Goal: Information Seeking & Learning: Learn about a topic

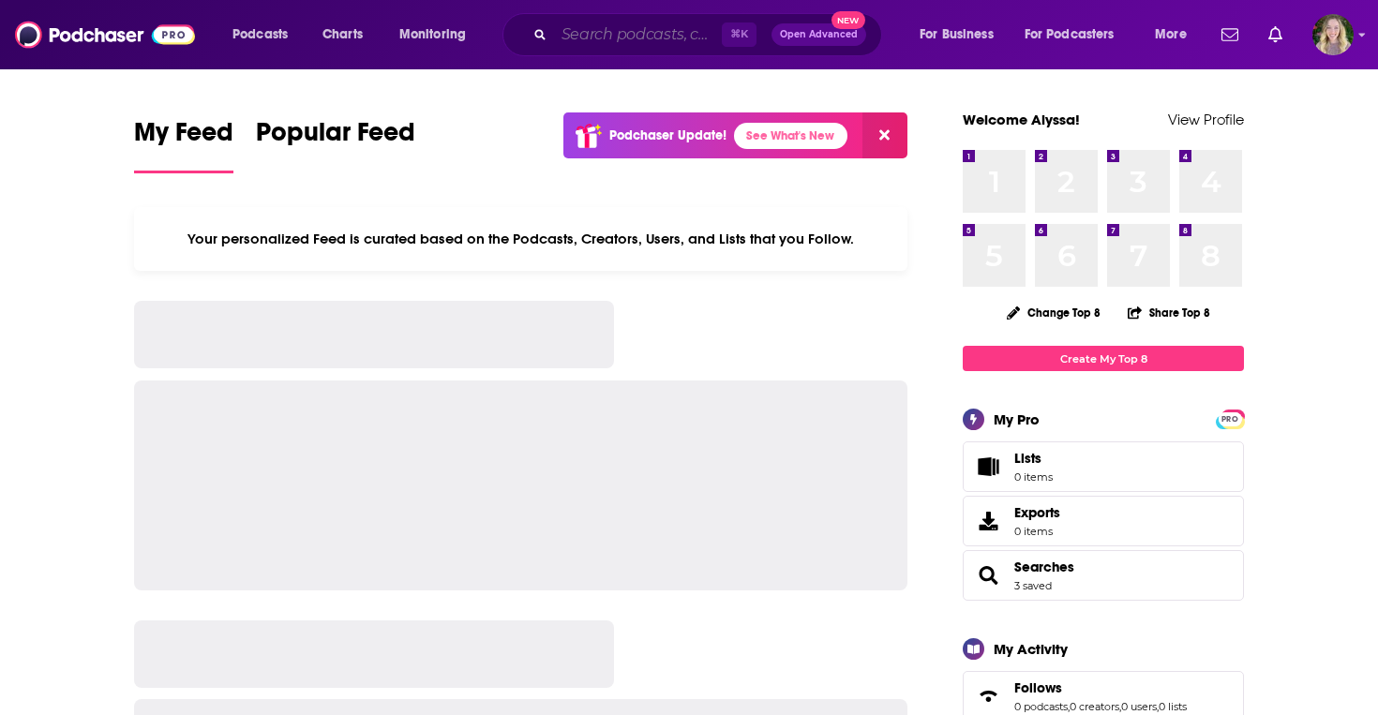
click at [604, 33] on input "Search podcasts, credits, & more..." at bounding box center [638, 35] width 168 height 30
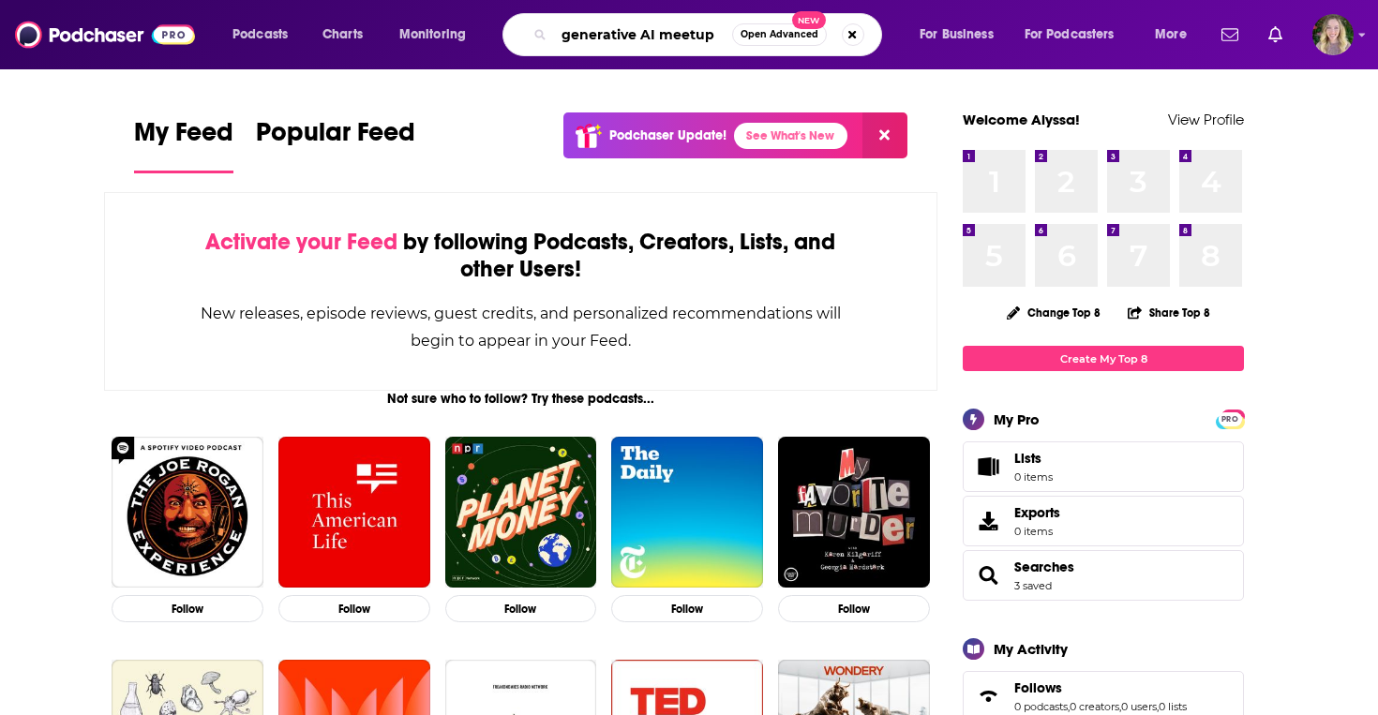
type input "generative AI meetup"
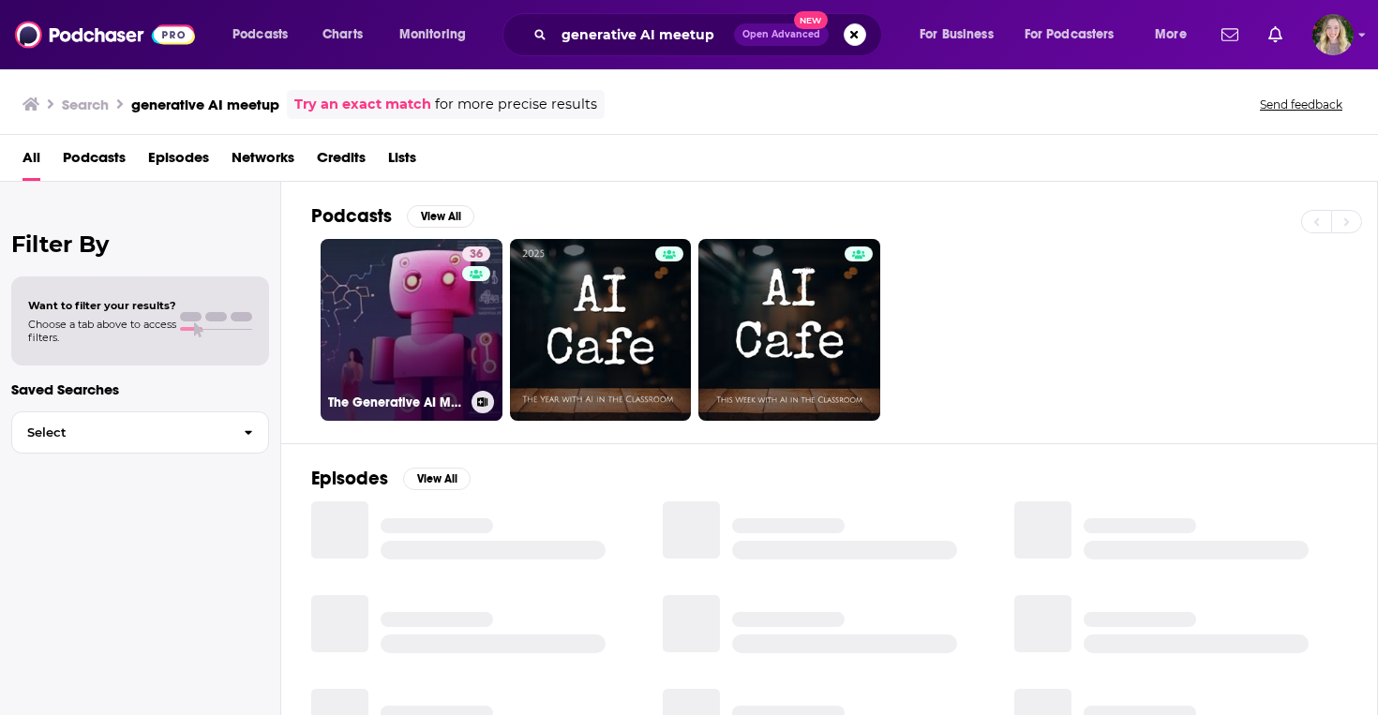
click at [401, 351] on link "36 The Generative AI Meetup Podcast" at bounding box center [412, 330] width 182 height 182
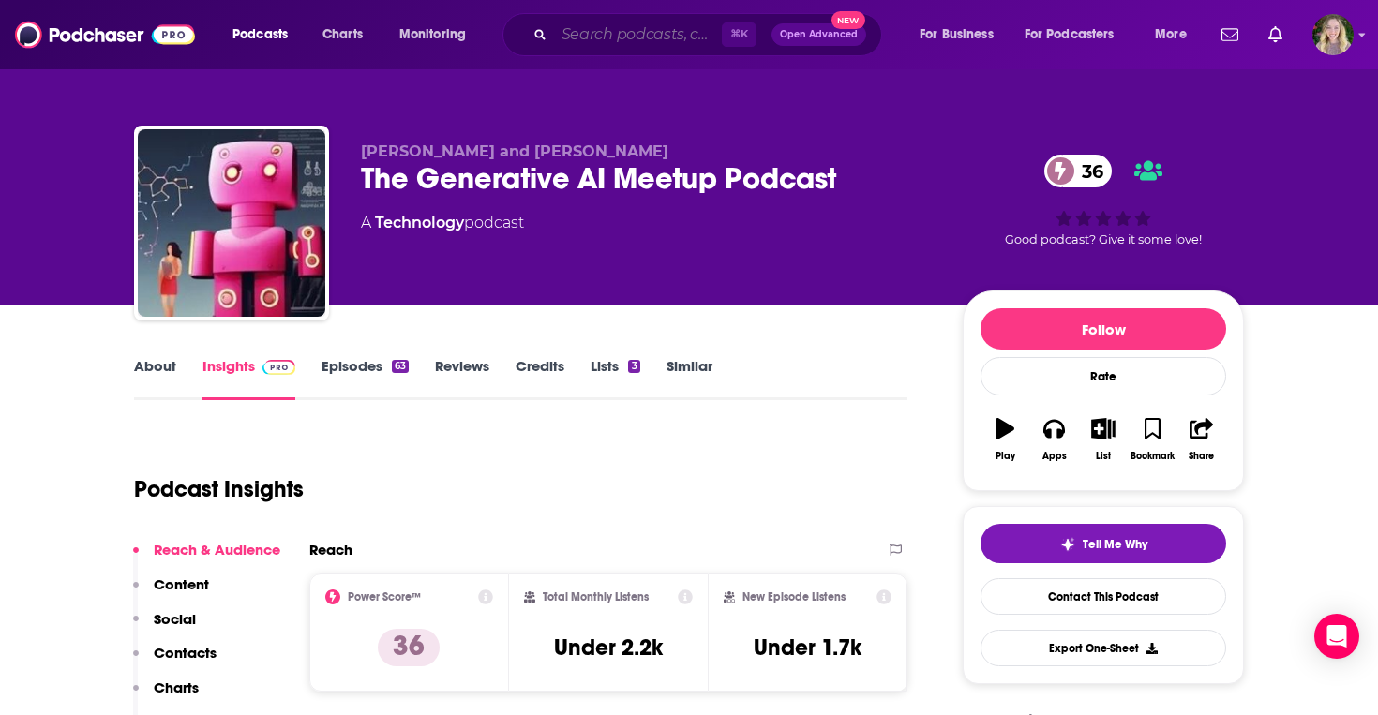
click at [598, 38] on input "Search podcasts, credits, & more..." at bounding box center [638, 35] width 168 height 30
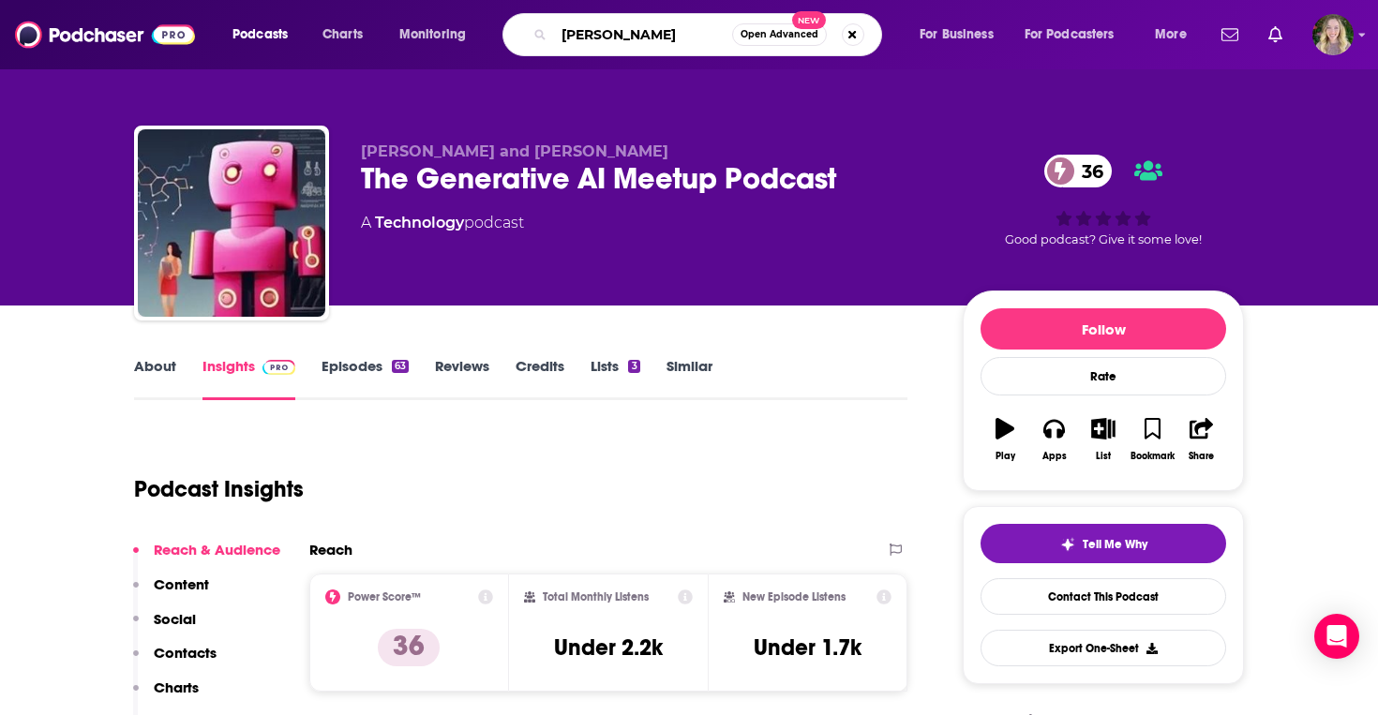
type input "[PERSON_NAME]"
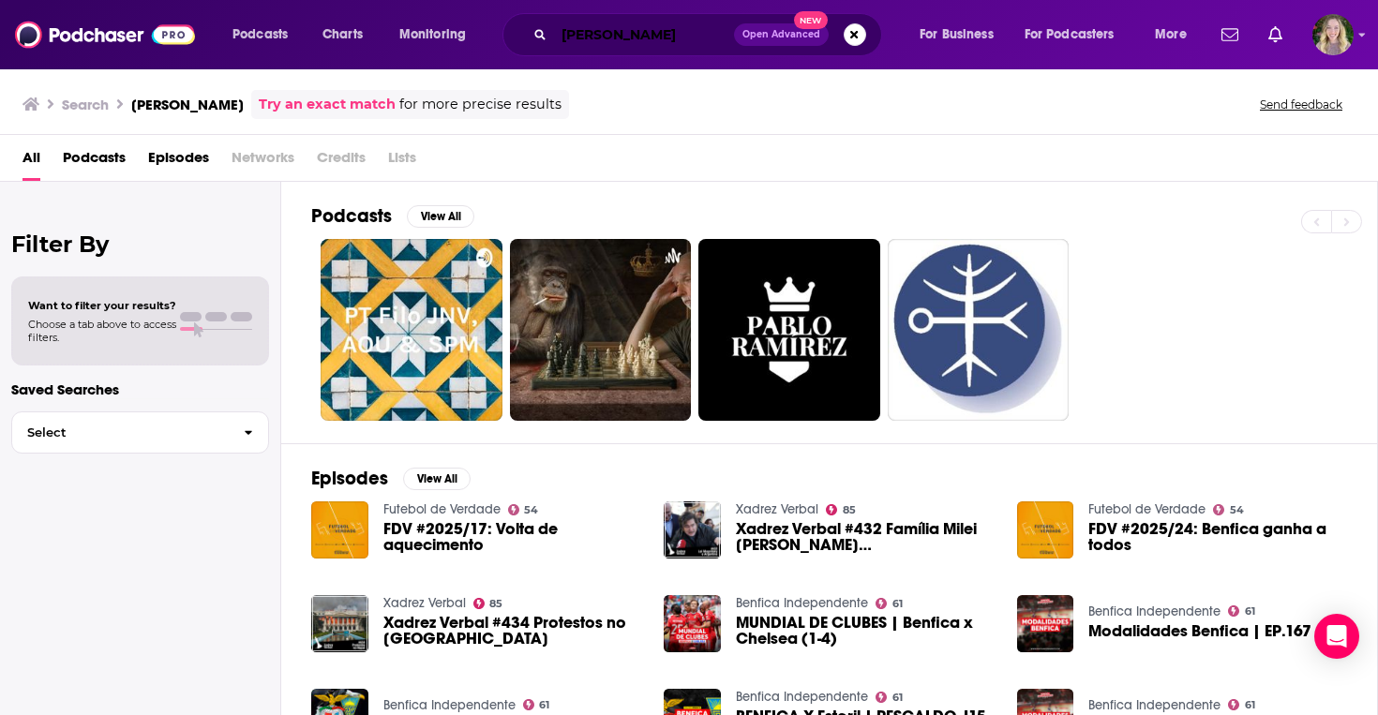
click at [662, 43] on input "[PERSON_NAME]" at bounding box center [644, 35] width 180 height 30
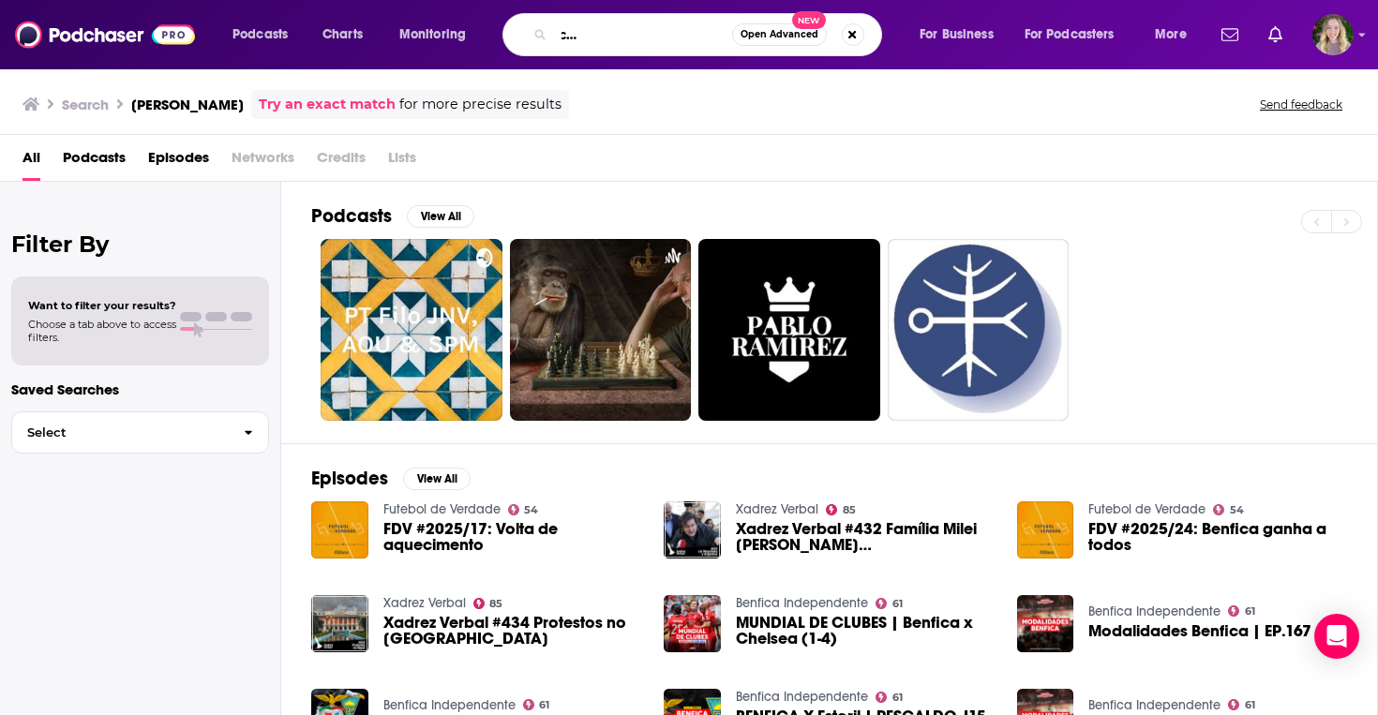
scroll to position [0, 149]
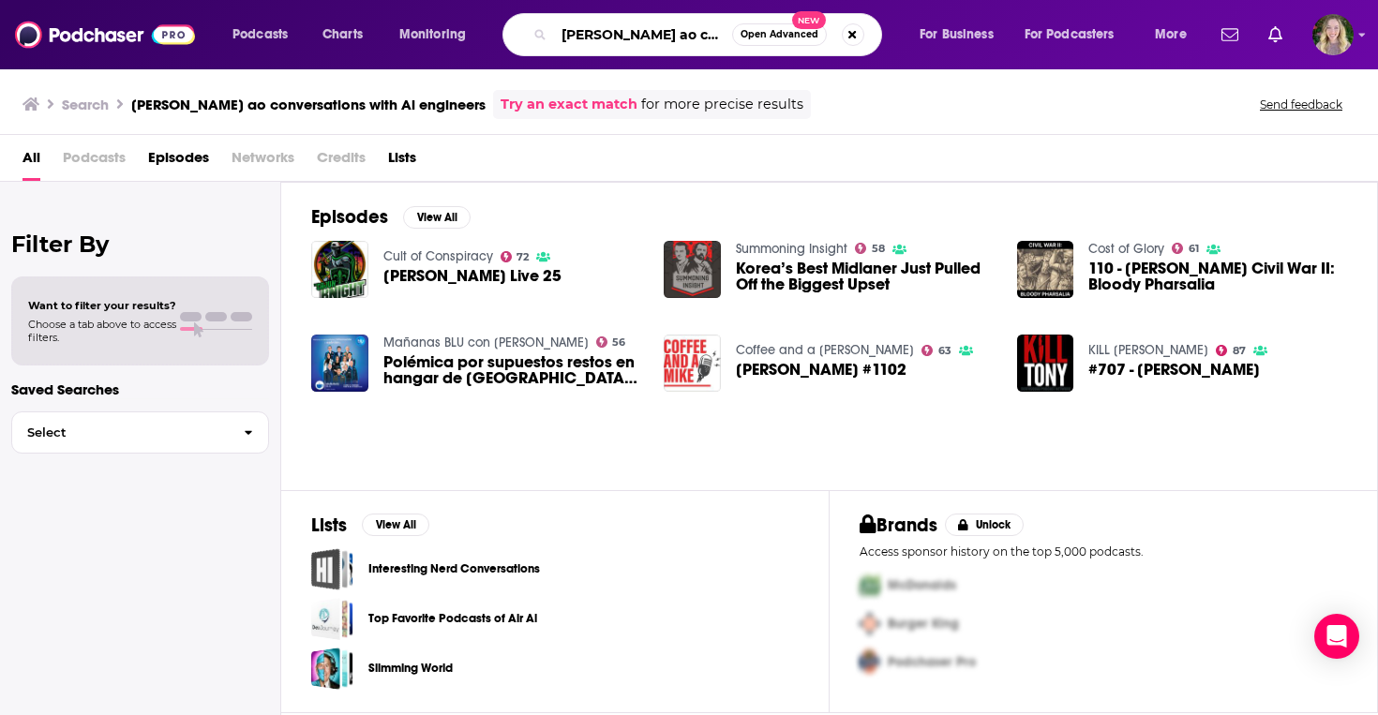
click at [659, 41] on input "[PERSON_NAME] ao conversations with Ai engineers" at bounding box center [643, 35] width 178 height 30
paste input "The Long Game"
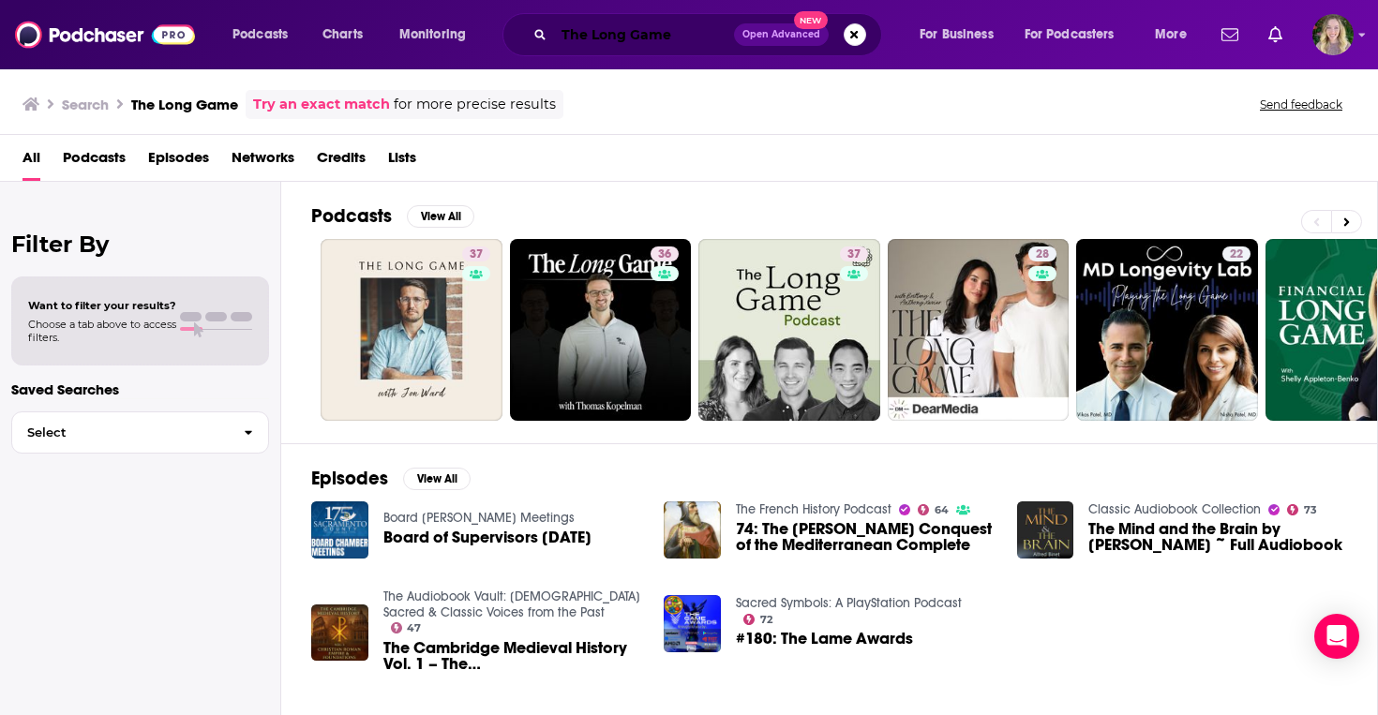
click at [691, 29] on input "The Long Game" at bounding box center [644, 35] width 180 height 30
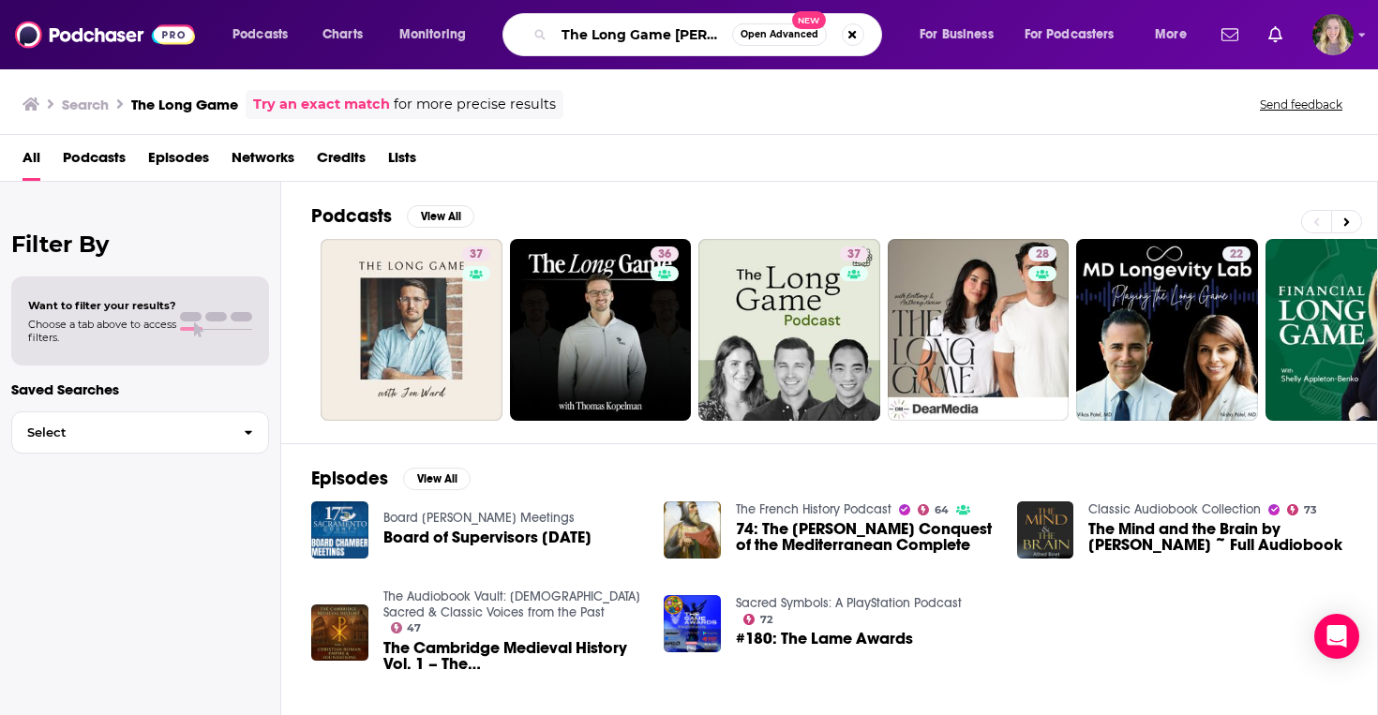
type input "The Long Game [PERSON_NAME]"
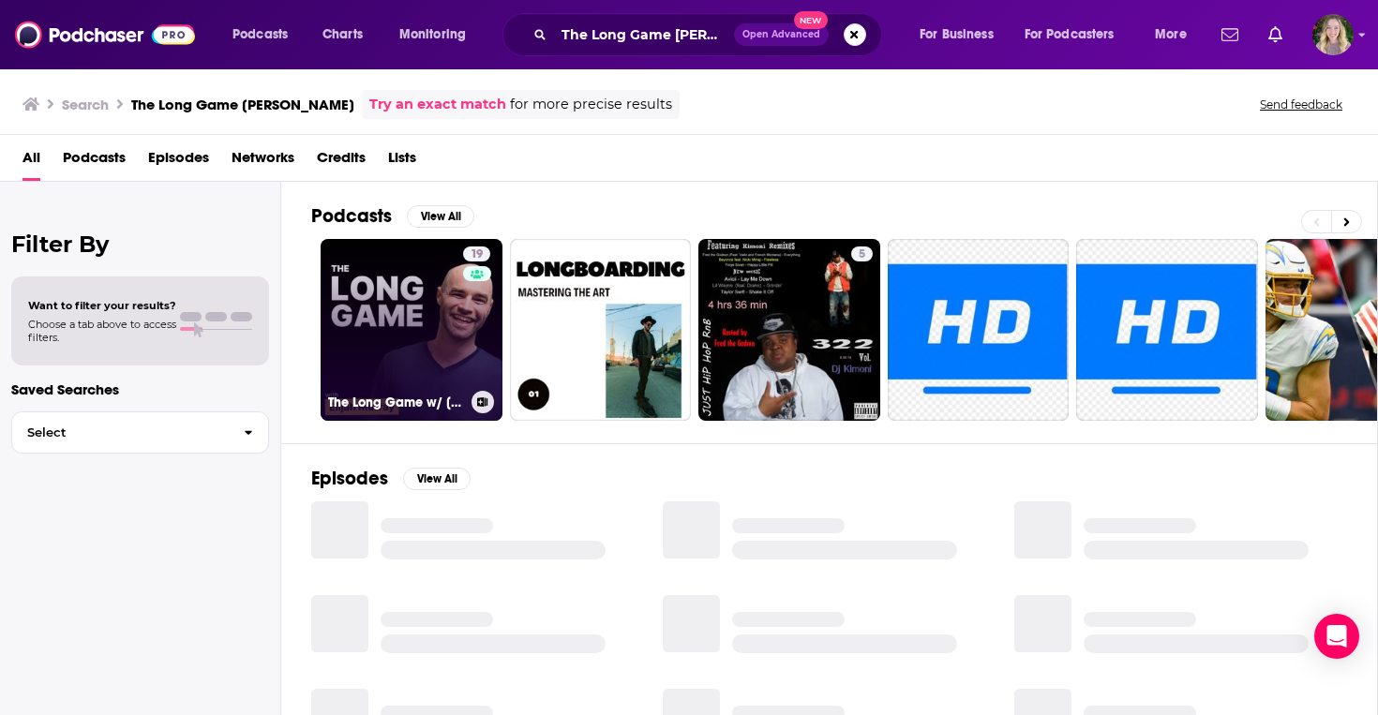
click at [398, 306] on link "19 The Long Game w/ [PERSON_NAME]" at bounding box center [412, 330] width 182 height 182
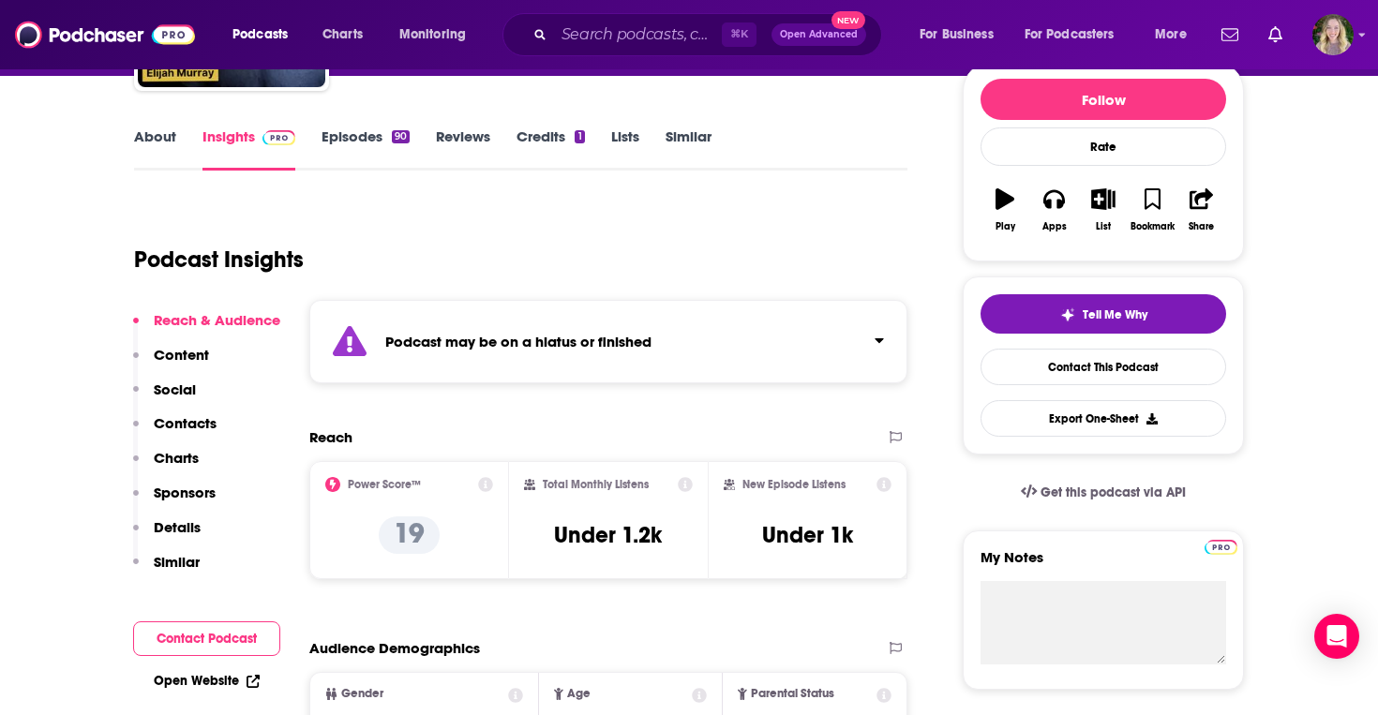
scroll to position [2, 0]
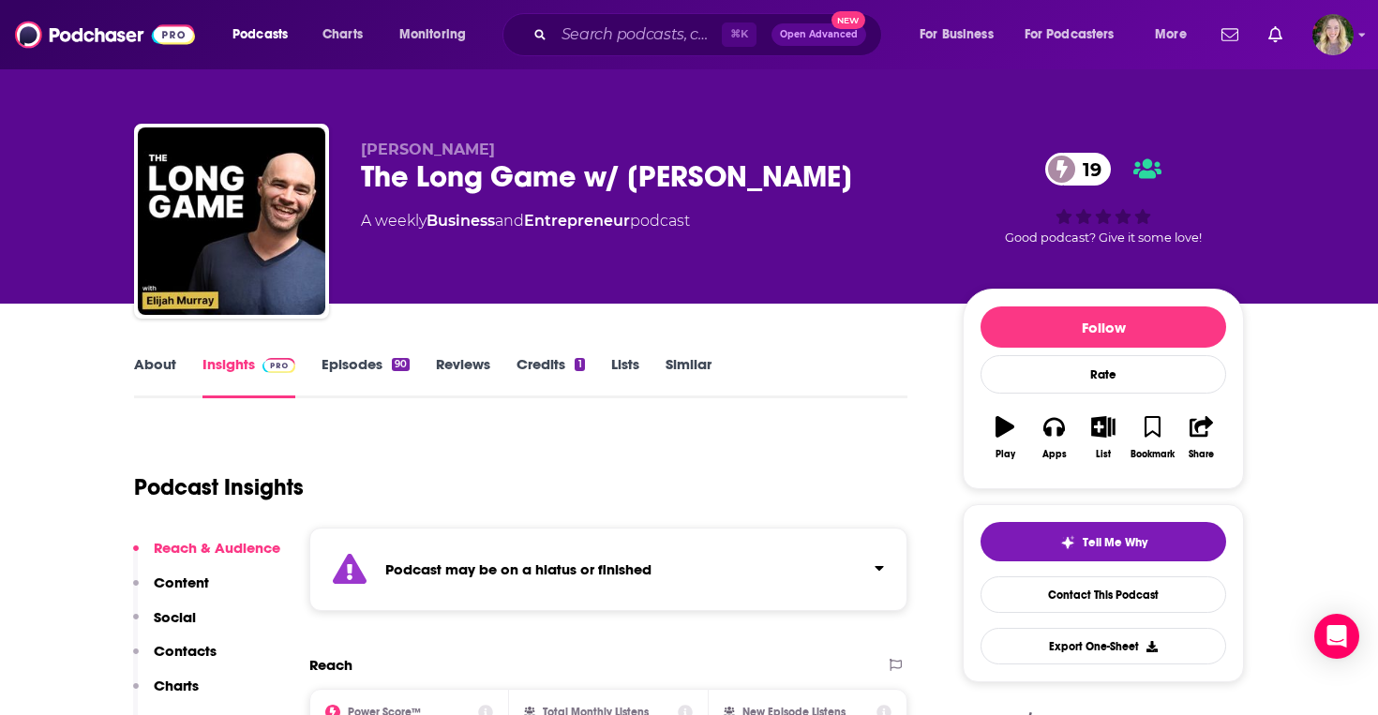
click at [550, 183] on div "The Long Game w/ [PERSON_NAME] 19" at bounding box center [647, 176] width 572 height 37
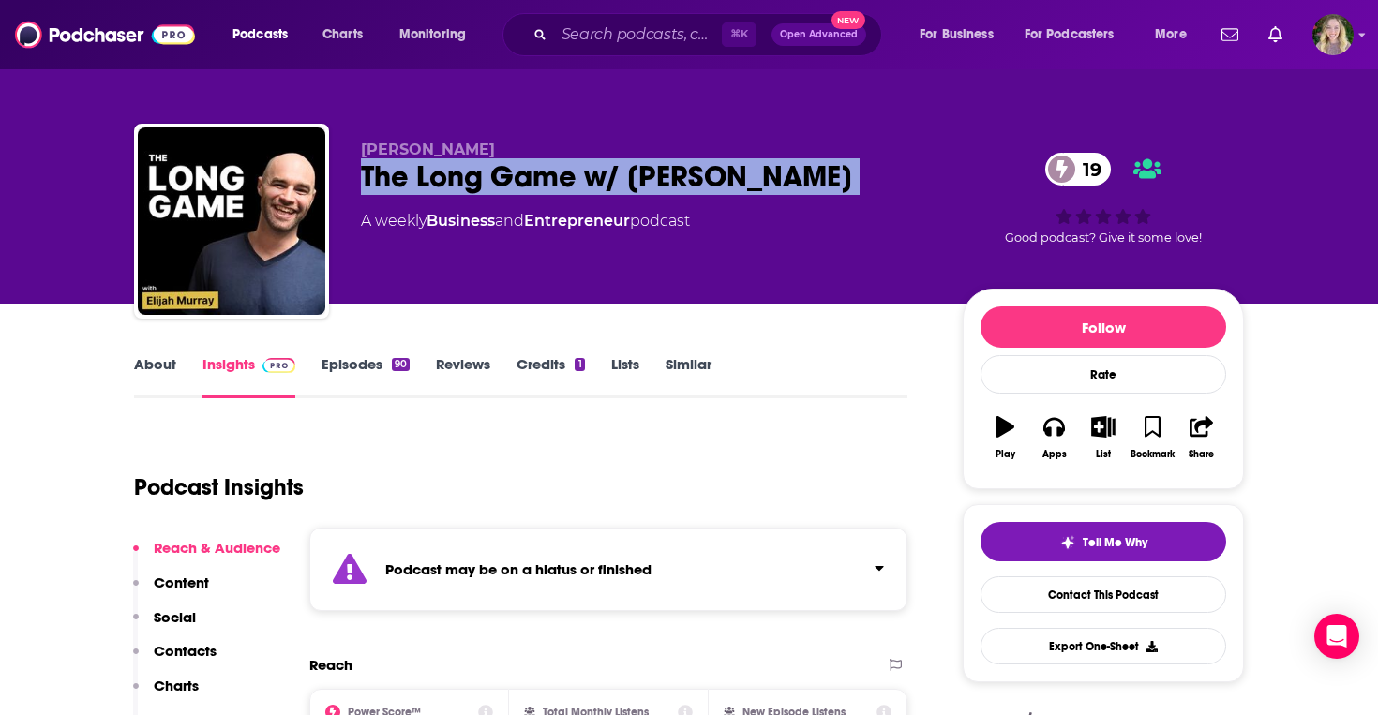
click at [550, 183] on div "The Long Game w/ [PERSON_NAME] 19" at bounding box center [647, 176] width 572 height 37
copy div "The Long Game w/ [PERSON_NAME] 19"
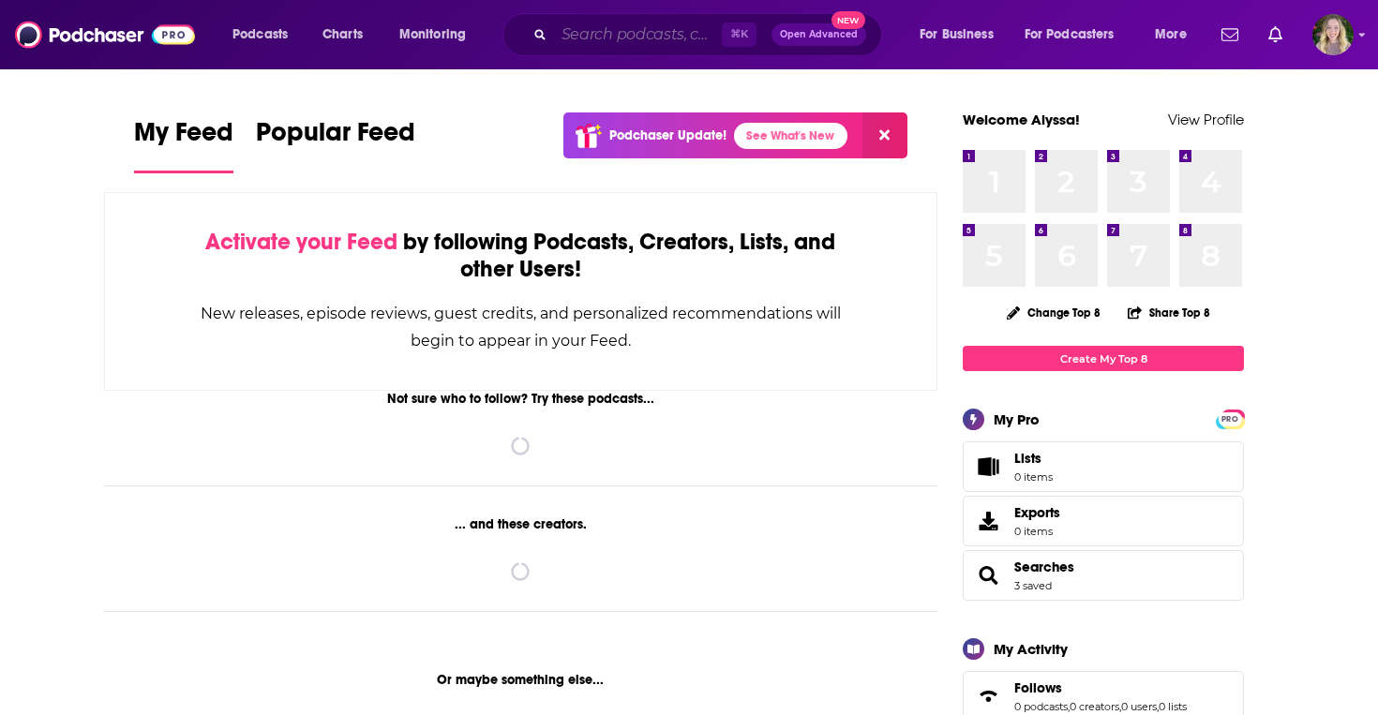
click at [566, 37] on input "Search podcasts, credits, & more..." at bounding box center [638, 35] width 168 height 30
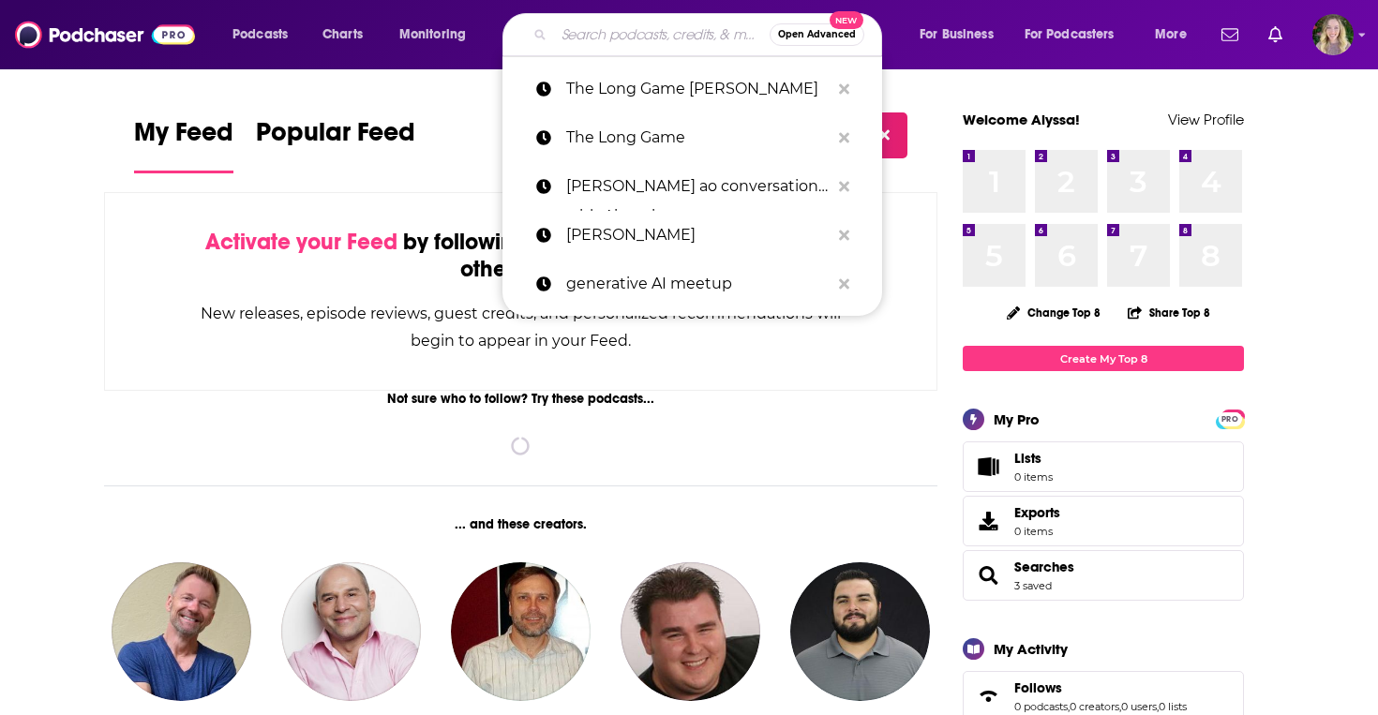
paste input "Weaviate Podcast"
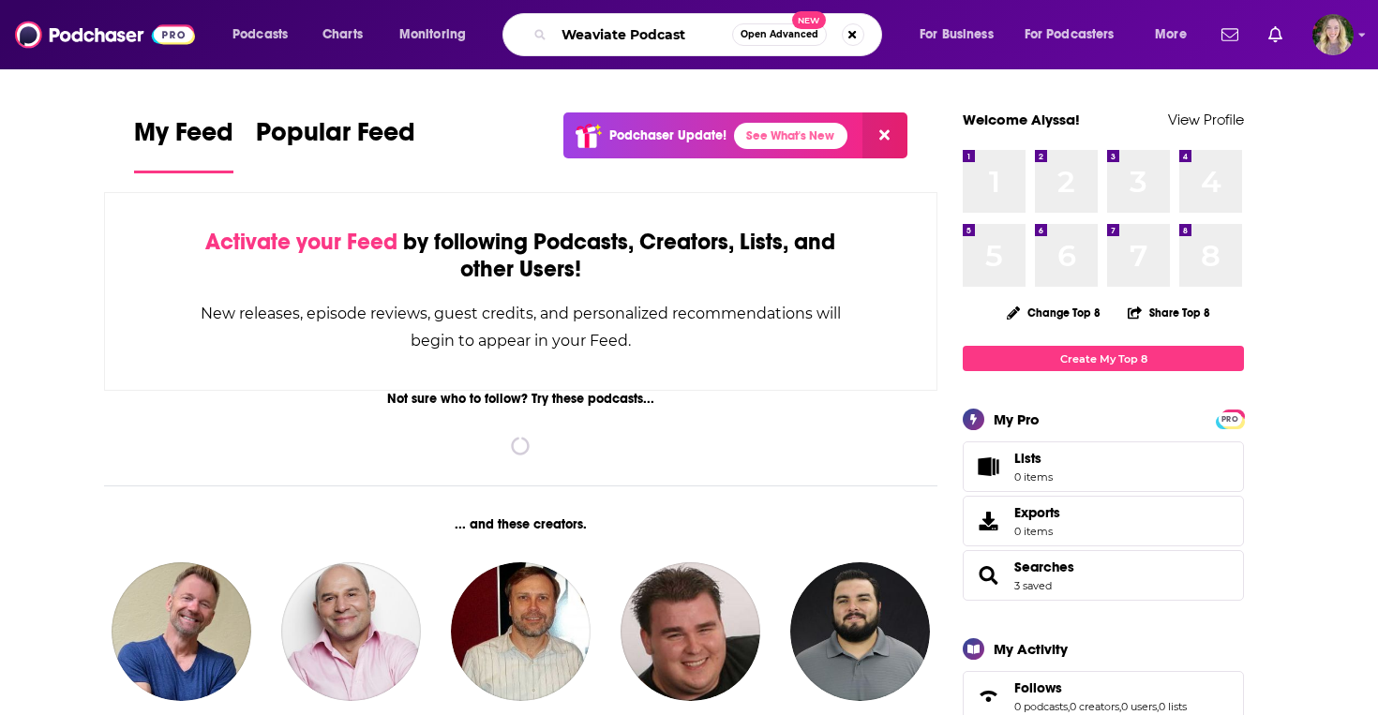
type input "Weaviate Podcast"
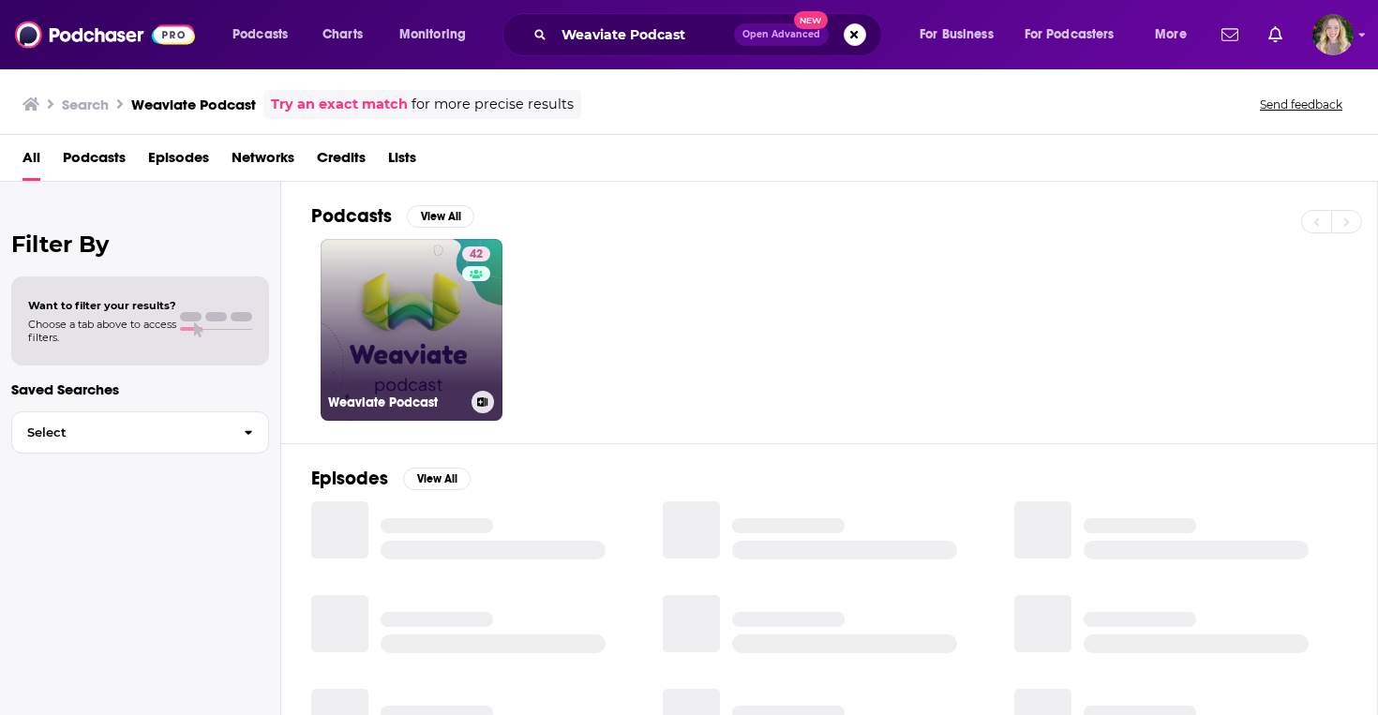
click at [410, 365] on link "42 Weaviate Podcast" at bounding box center [412, 330] width 182 height 182
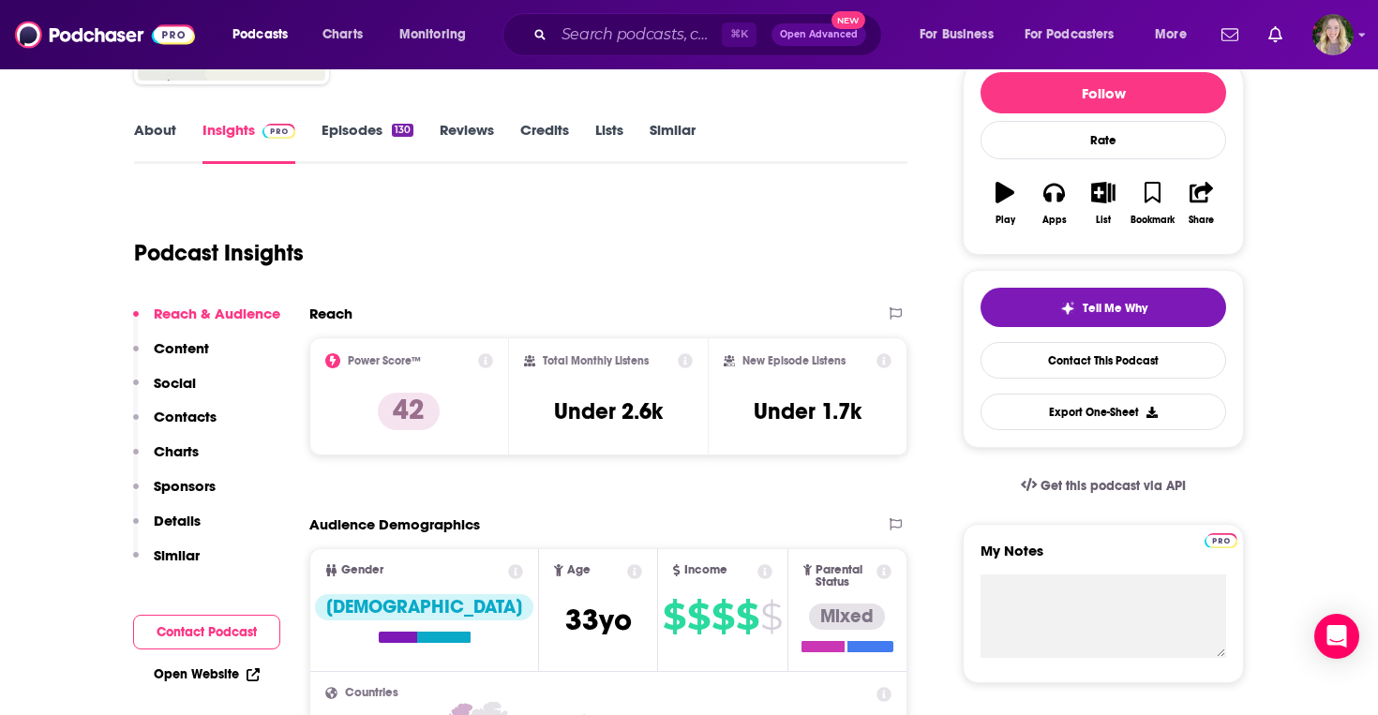
scroll to position [237, 0]
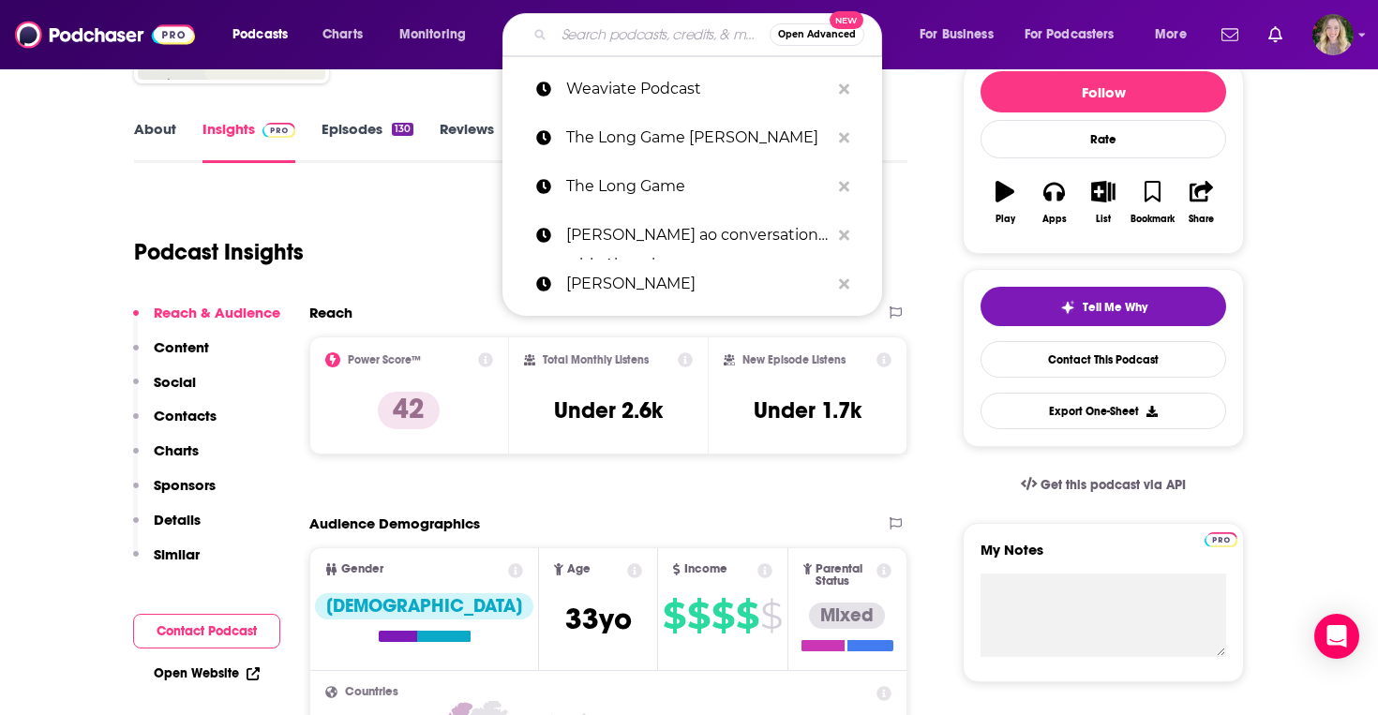
click at [642, 31] on input "Search podcasts, credits, & more..." at bounding box center [662, 35] width 216 height 30
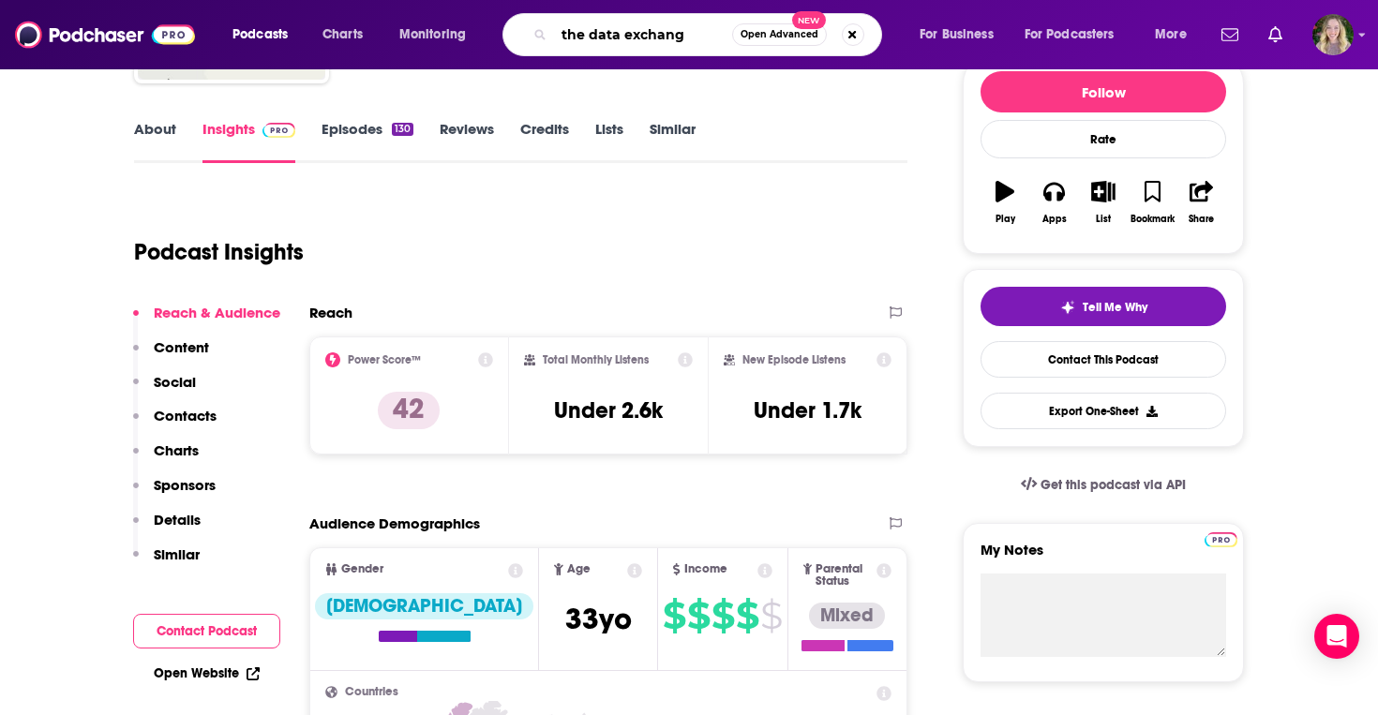
type input "the data exchange"
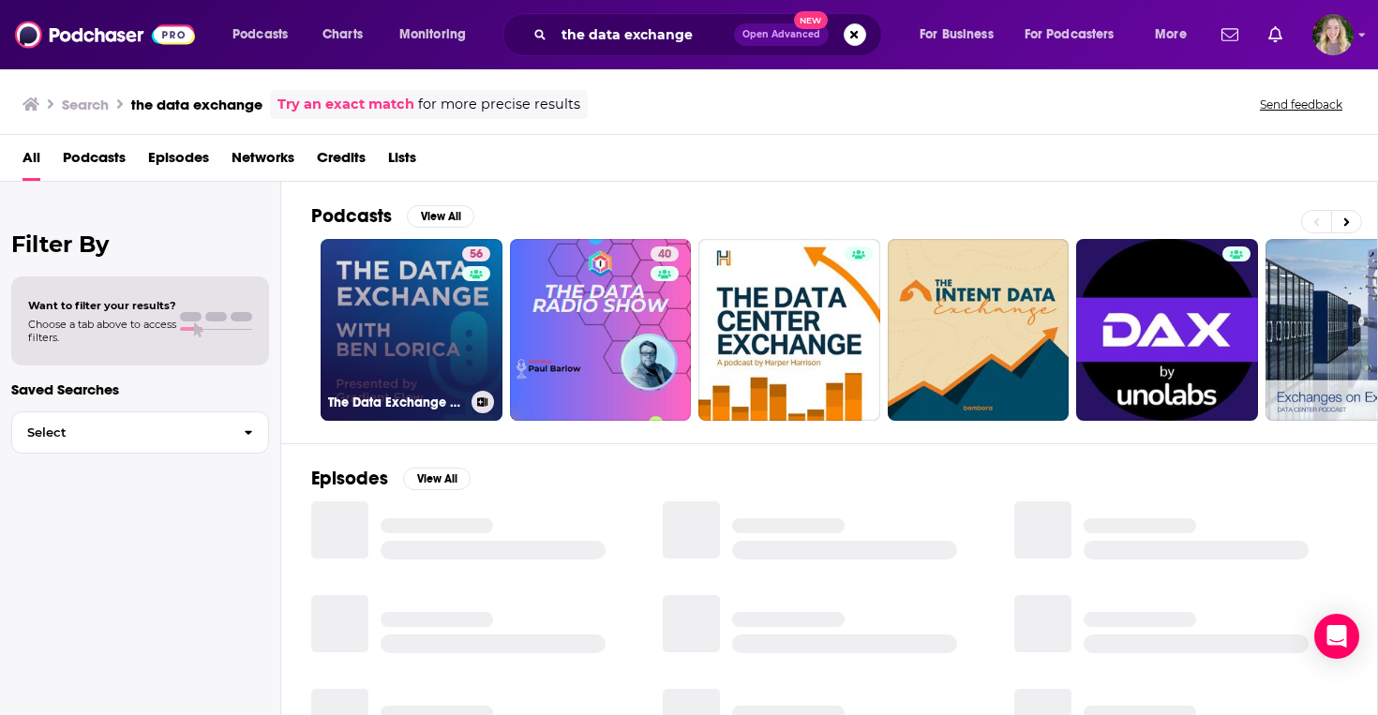
click at [402, 296] on link "56 The Data Exchange with Ben Lorica" at bounding box center [412, 330] width 182 height 182
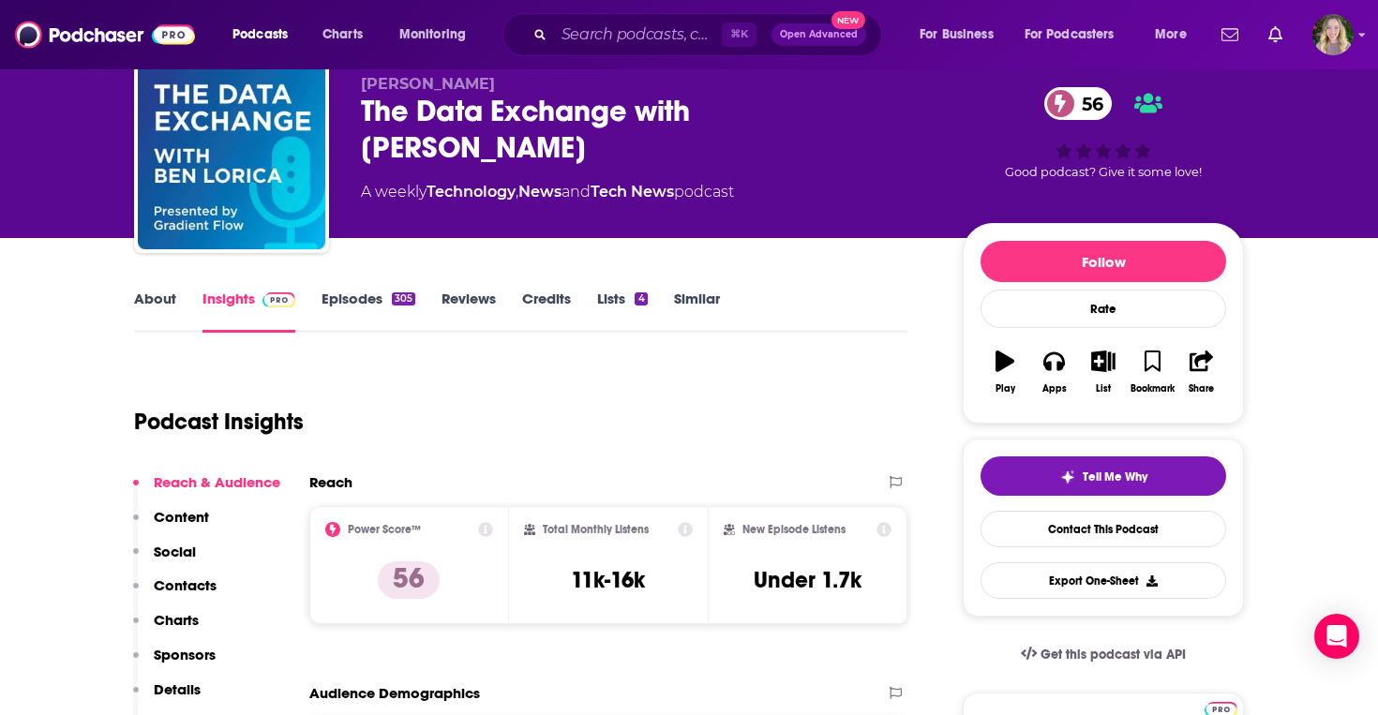
scroll to position [64, 0]
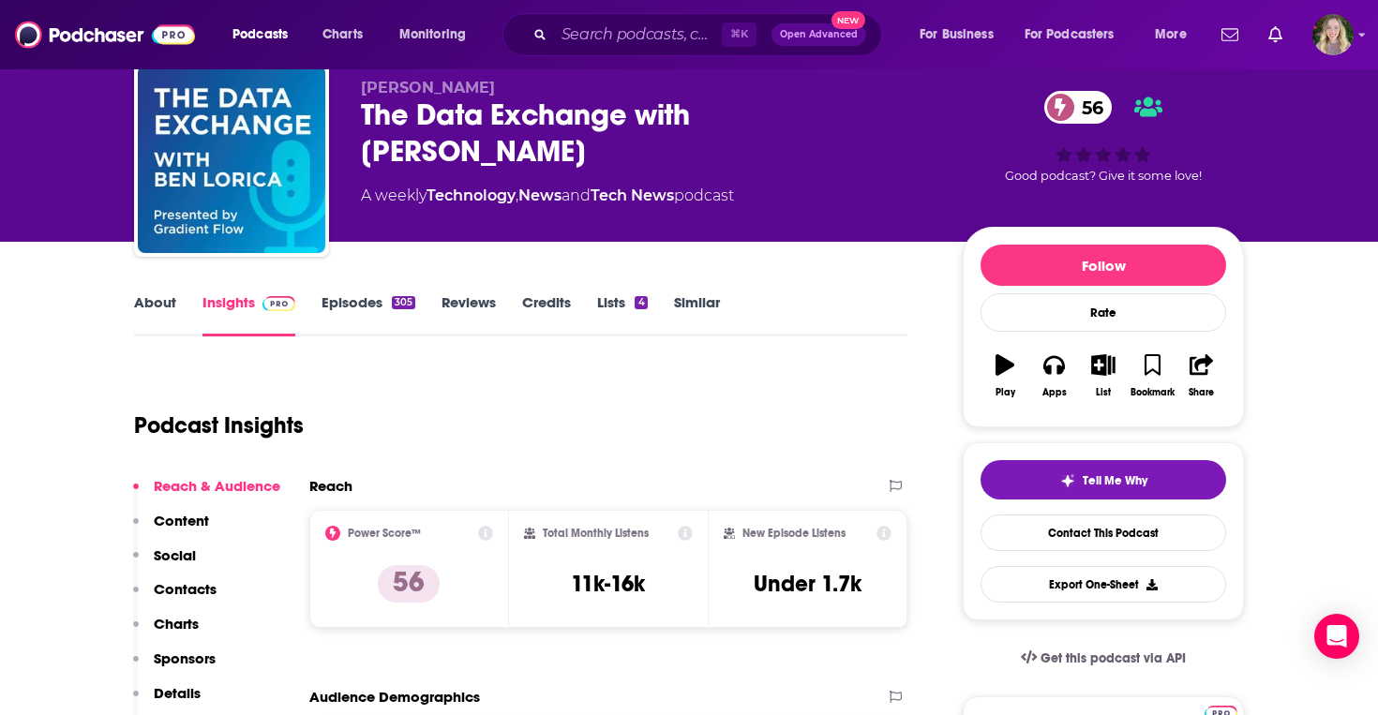
click at [162, 304] on link "About" at bounding box center [155, 314] width 42 height 43
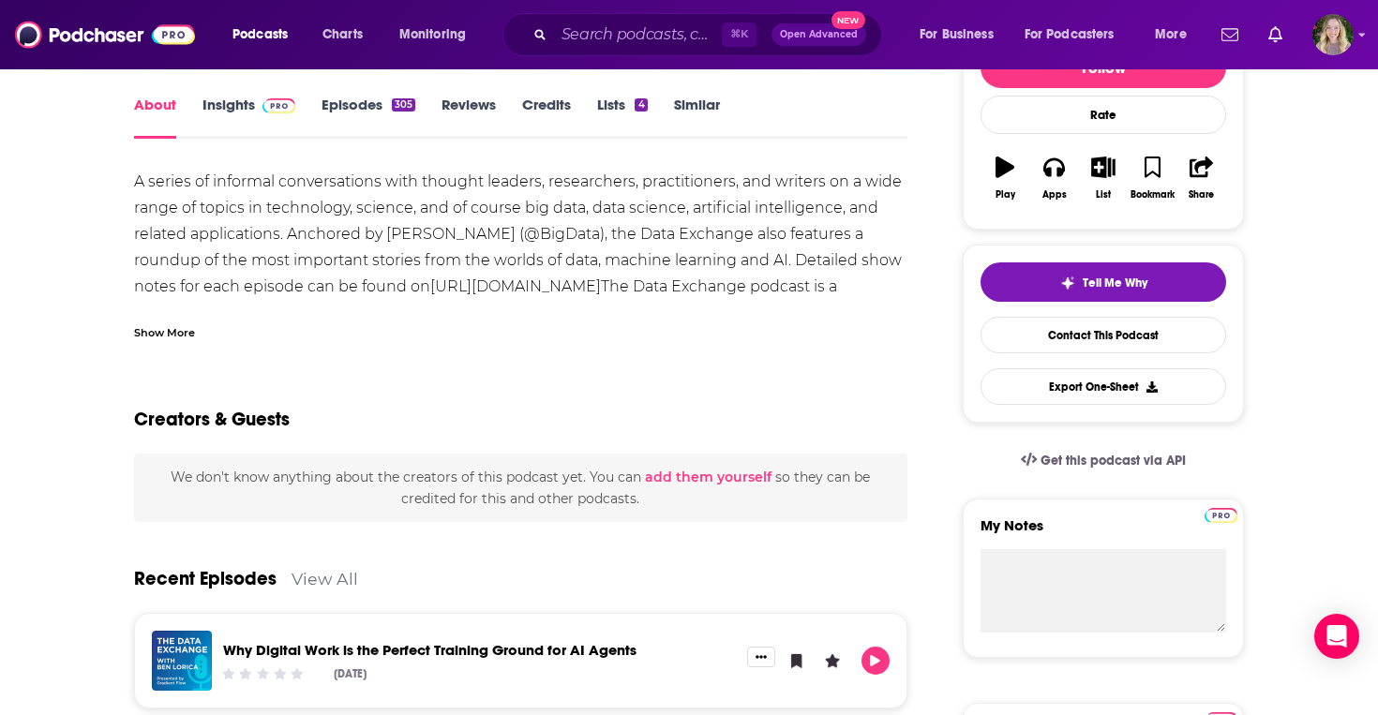
scroll to position [126, 0]
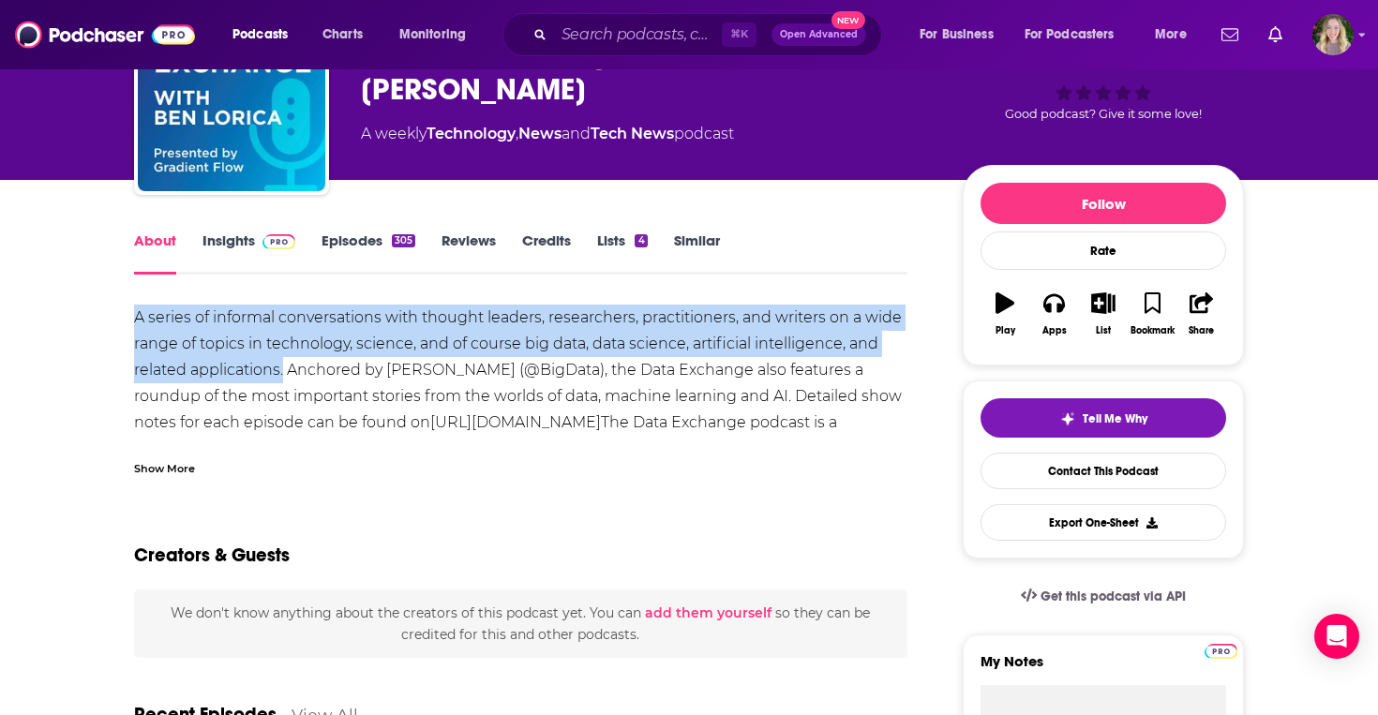
drag, startPoint x: 217, startPoint y: 295, endPoint x: 282, endPoint y: 366, distance: 95.5
copy div "A series of informal conversations with thought leaders, researchers, practitio…"
click at [526, 323] on div "A series of informal conversations with thought leaders, researchers, practitio…" at bounding box center [520, 383] width 773 height 157
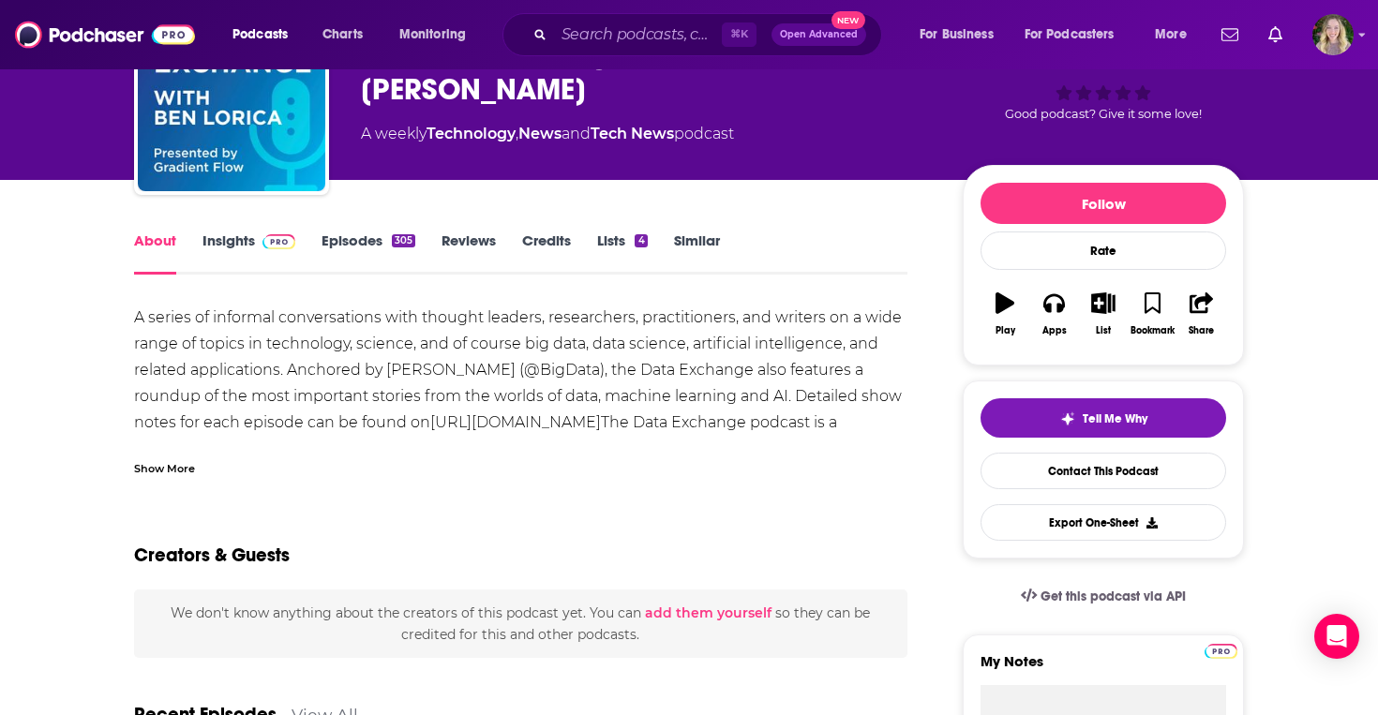
click at [410, 373] on div "A series of informal conversations with thought leaders, researchers, practitio…" at bounding box center [520, 383] width 773 height 157
